Goal: Transaction & Acquisition: Book appointment/travel/reservation

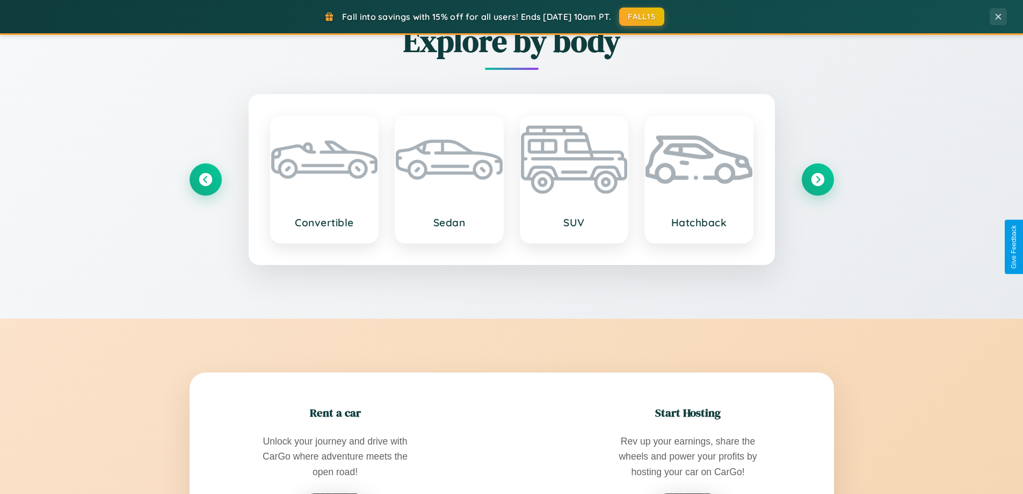
scroll to position [1726, 0]
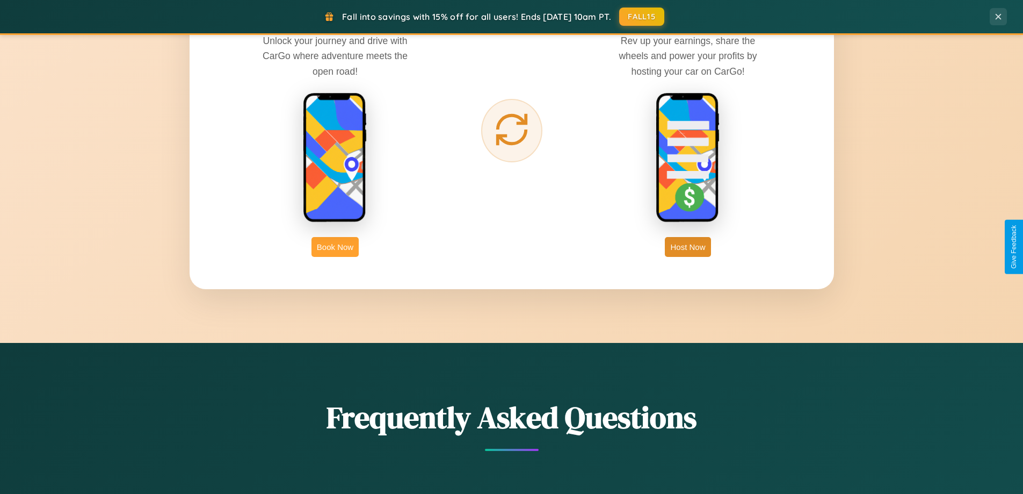
click at [335, 247] on button "Book Now" at bounding box center [335, 247] width 47 height 20
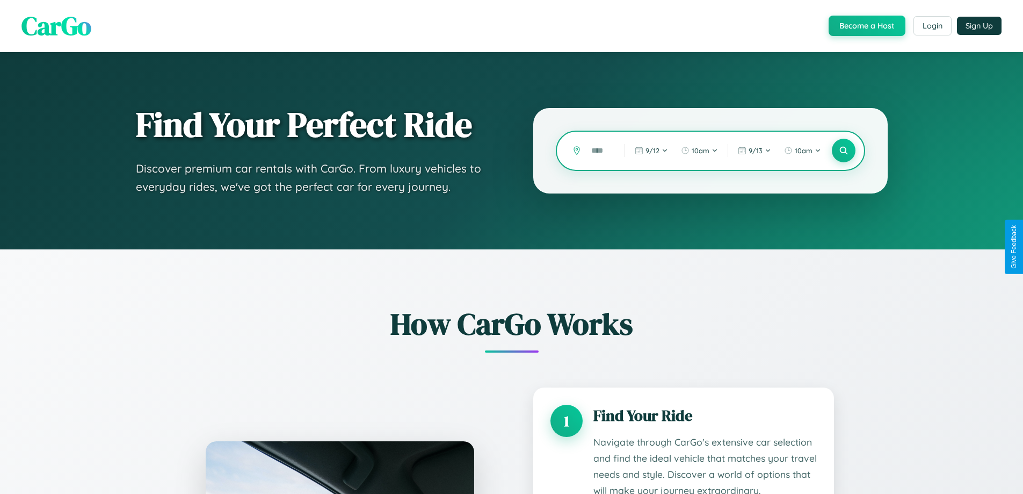
click at [600, 150] on input "text" at bounding box center [600, 150] width 28 height 19
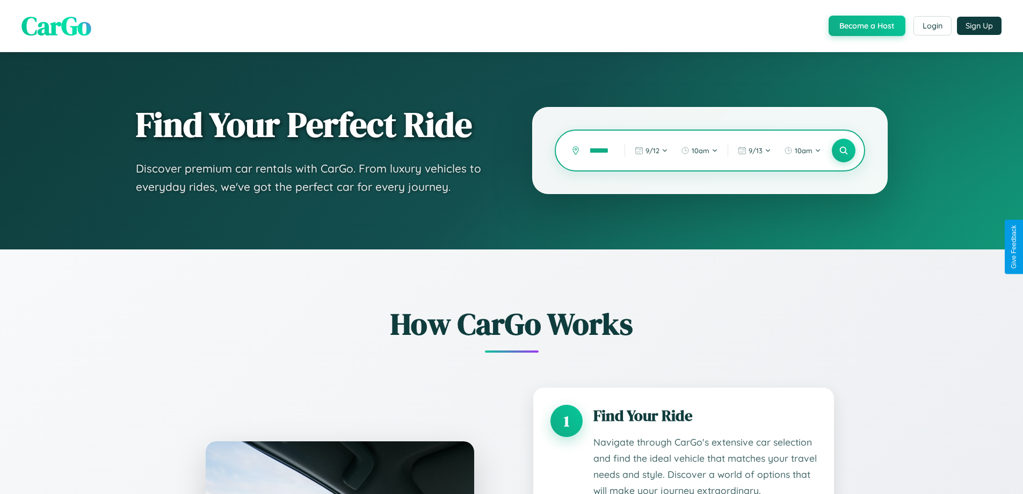
scroll to position [0, 32]
type input "**********"
click at [843, 150] on icon at bounding box center [843, 151] width 10 height 10
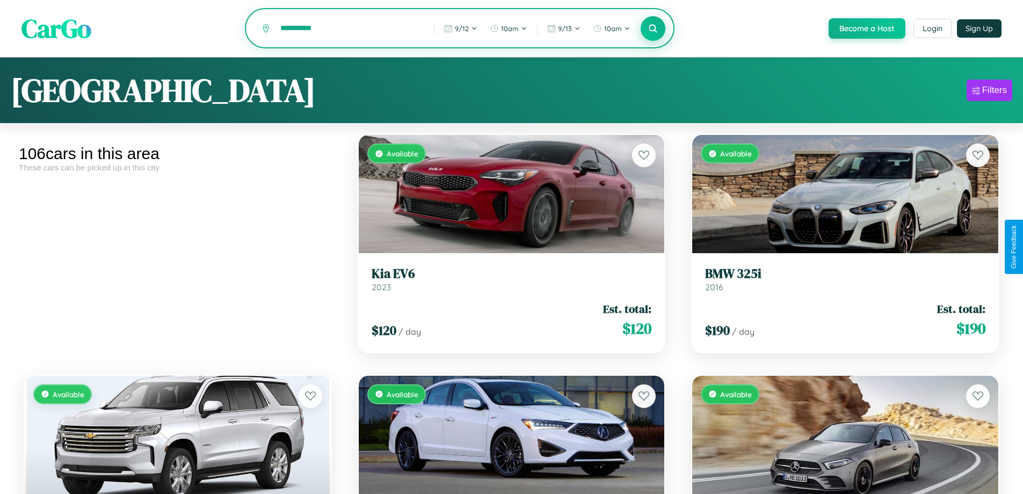
type input "**********"
click at [653, 29] on icon at bounding box center [653, 28] width 10 height 10
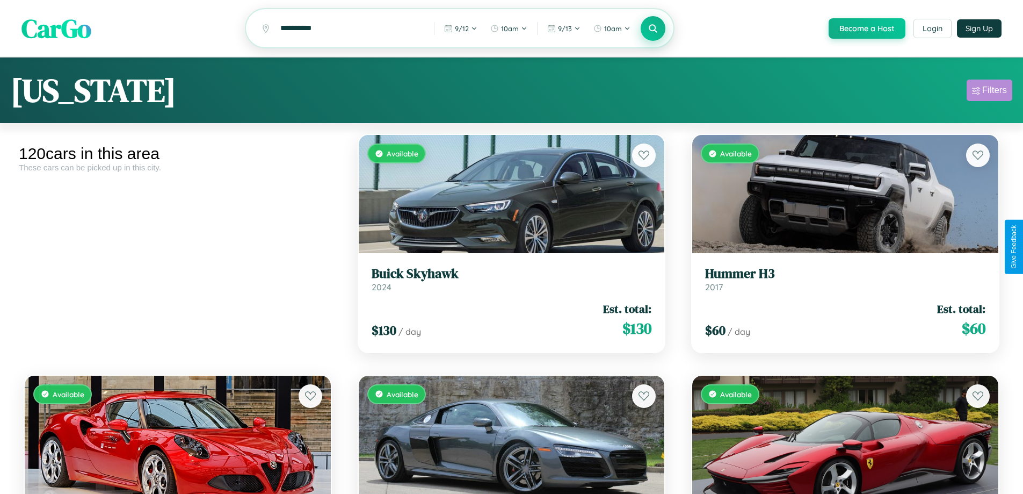
click at [989, 92] on div "Filters" at bounding box center [994, 90] width 25 height 11
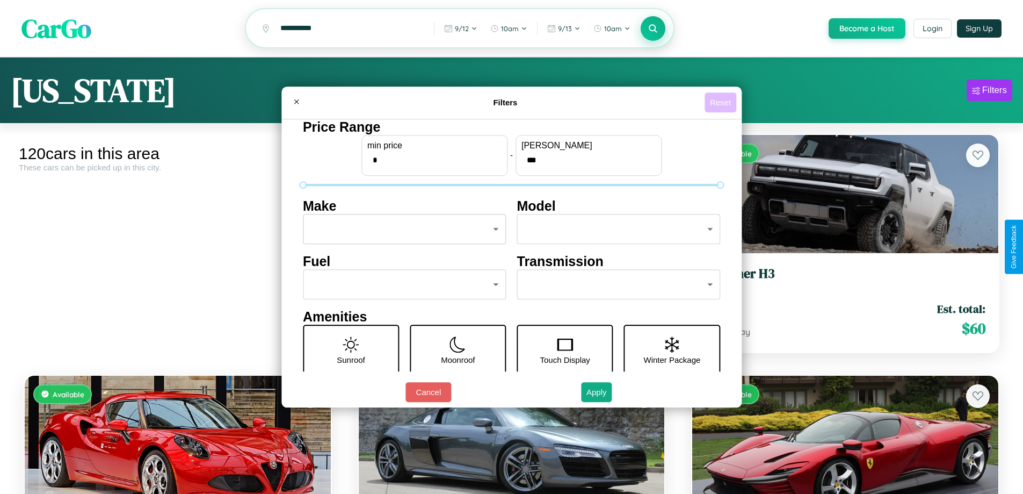
click at [722, 102] on button "Reset" at bounding box center [721, 102] width 32 height 20
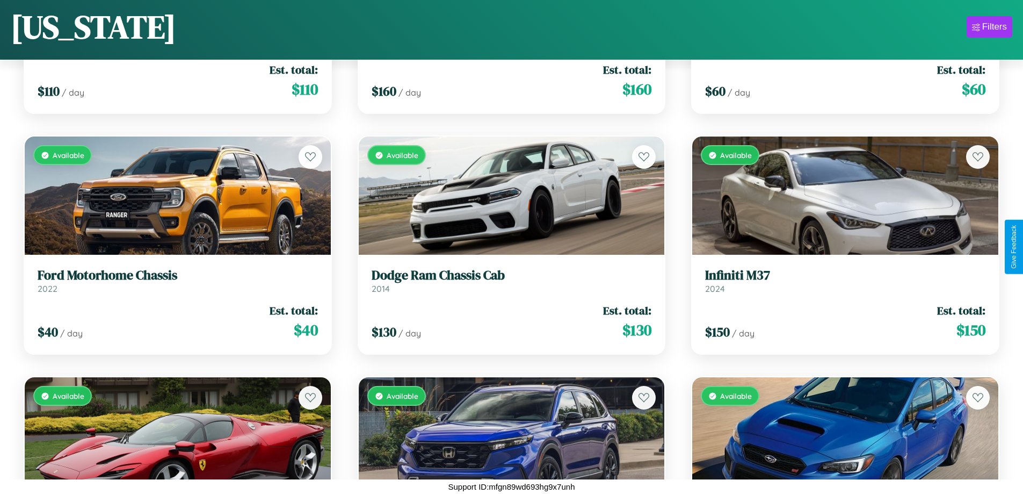
scroll to position [9291, 0]
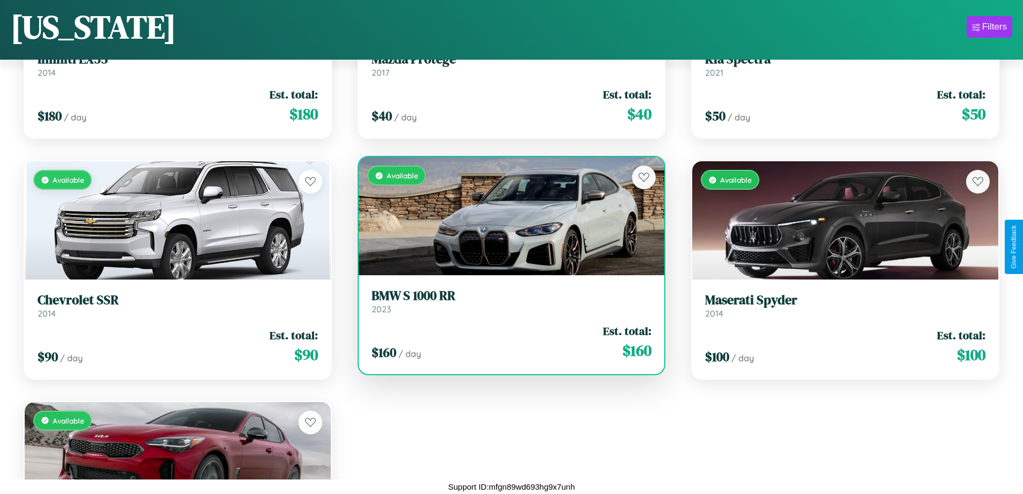
click at [507, 216] on div "Available" at bounding box center [512, 216] width 306 height 118
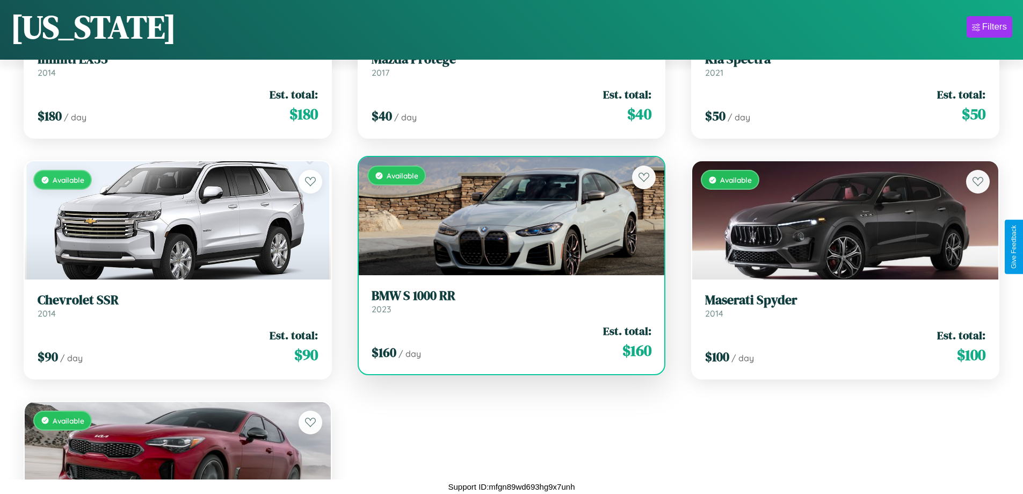
click at [507, 216] on div "Available" at bounding box center [512, 216] width 306 height 118
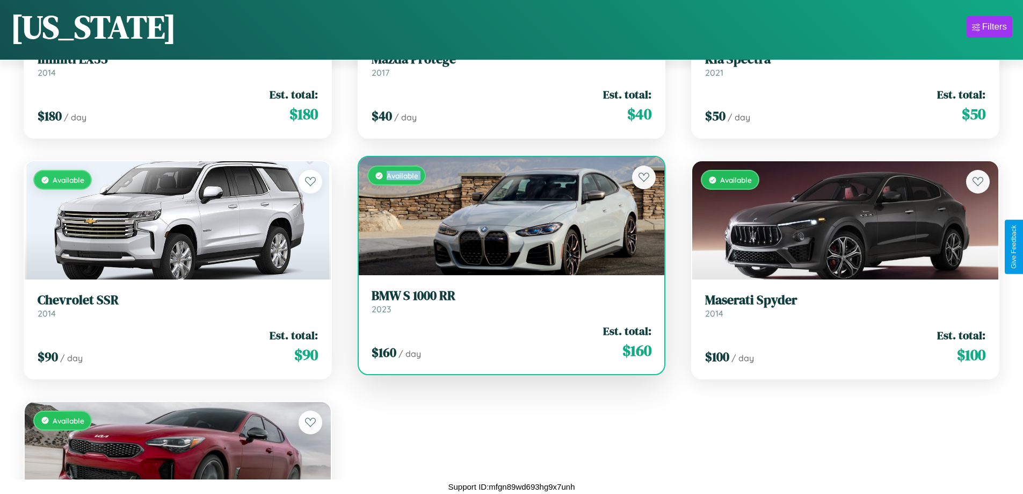
click at [507, 216] on div "Available" at bounding box center [512, 216] width 306 height 118
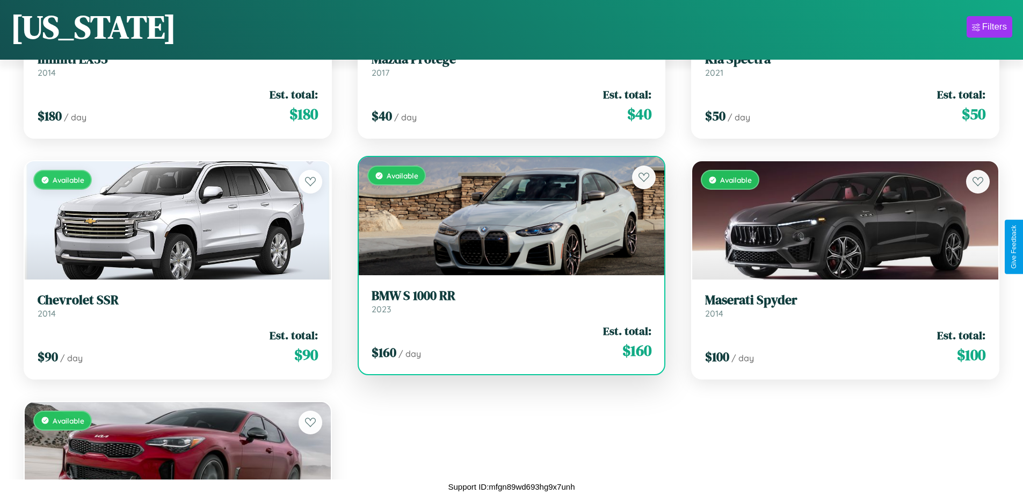
click at [507, 216] on div "Available" at bounding box center [512, 216] width 306 height 118
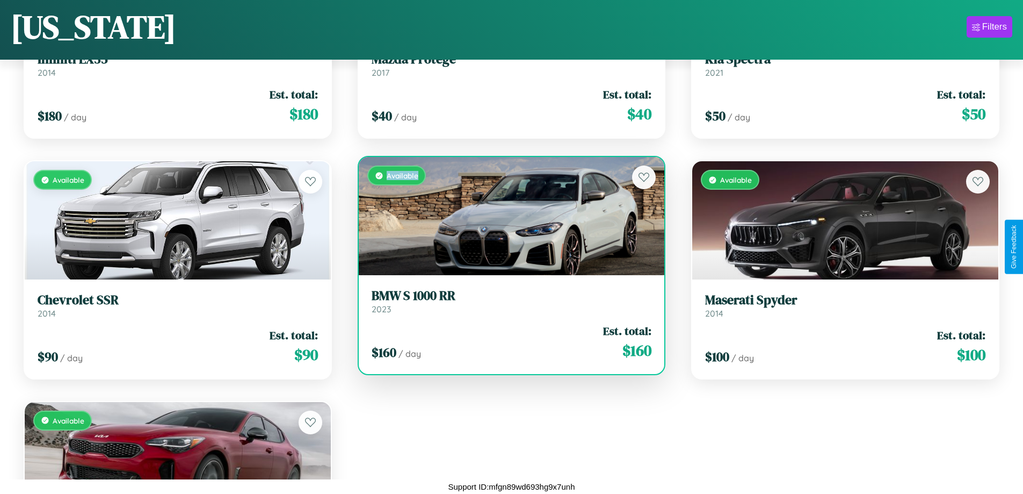
click at [507, 216] on div "Available" at bounding box center [512, 216] width 306 height 118
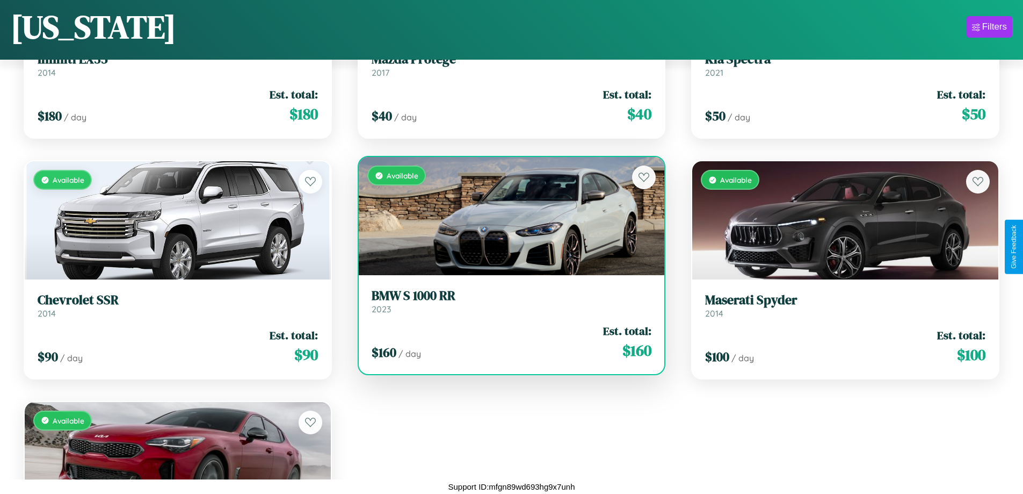
click at [507, 301] on h3 "BMW S 1000 RR" at bounding box center [512, 296] width 280 height 16
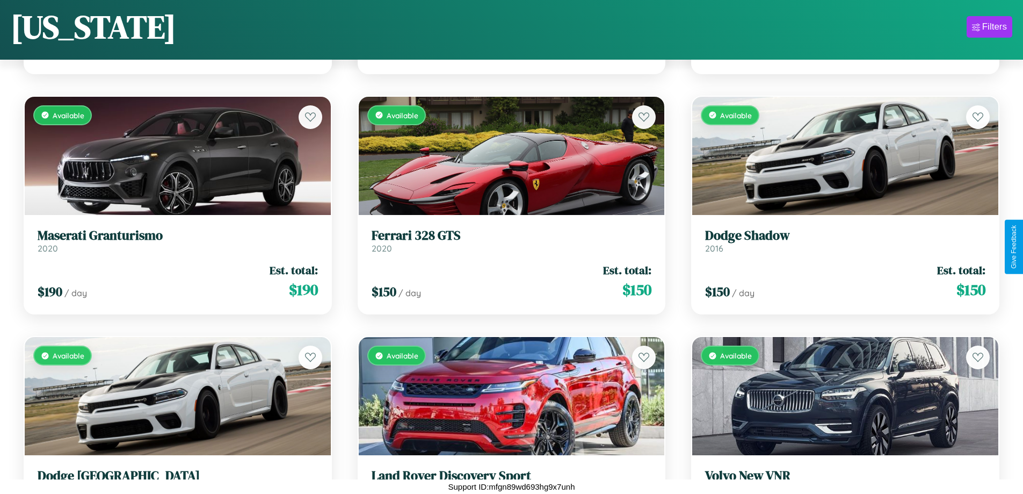
scroll to position [1835, 0]
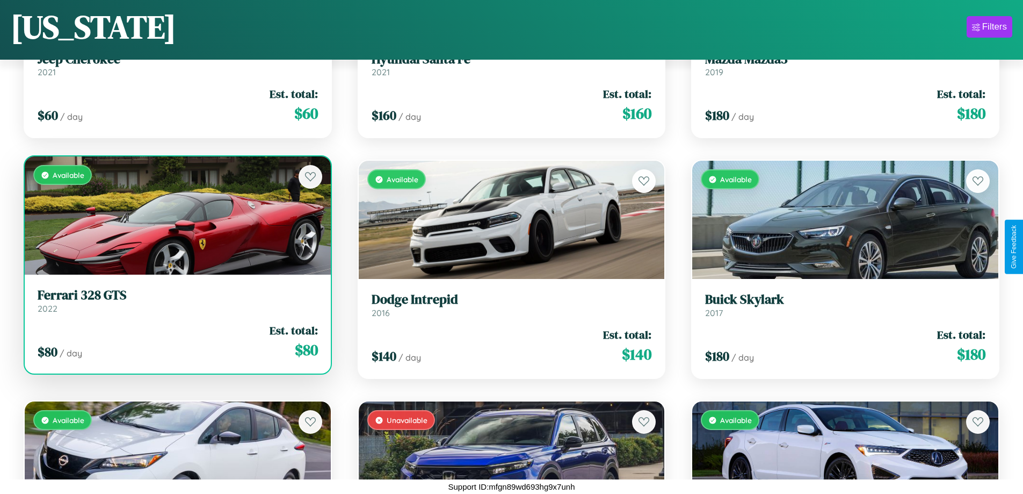
click at [176, 301] on h3 "Ferrari 328 GTS" at bounding box center [178, 295] width 280 height 16
